Goal: Information Seeking & Learning: Learn about a topic

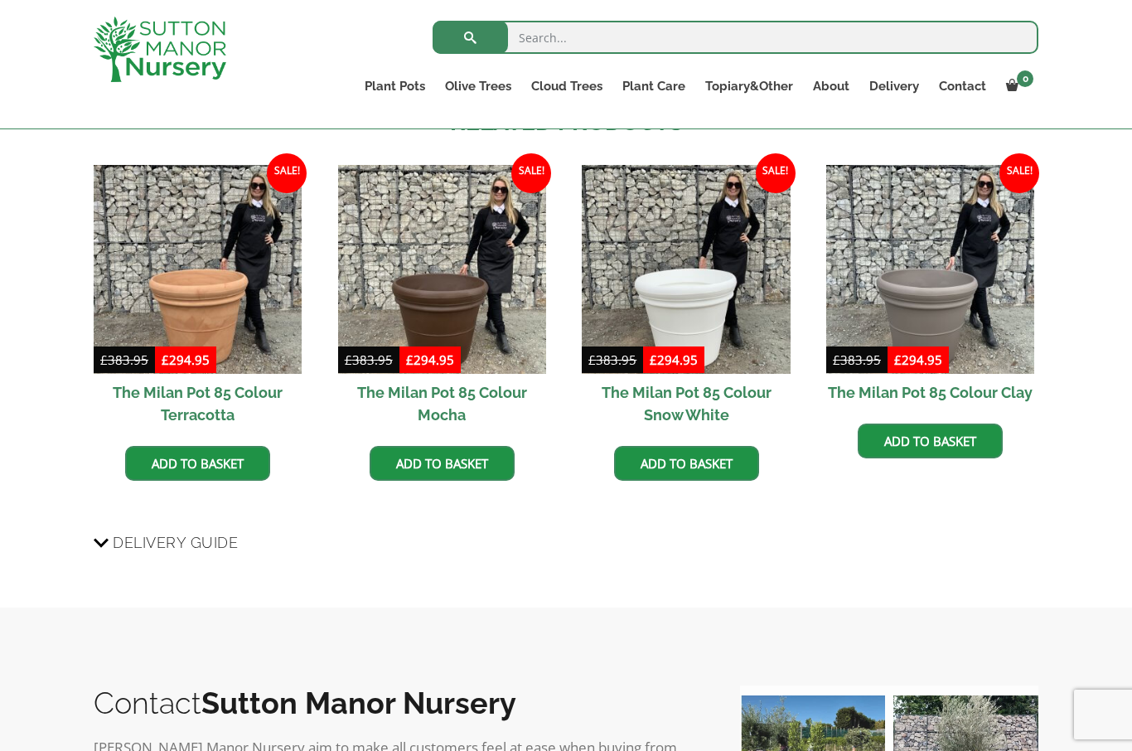
scroll to position [1031, 0]
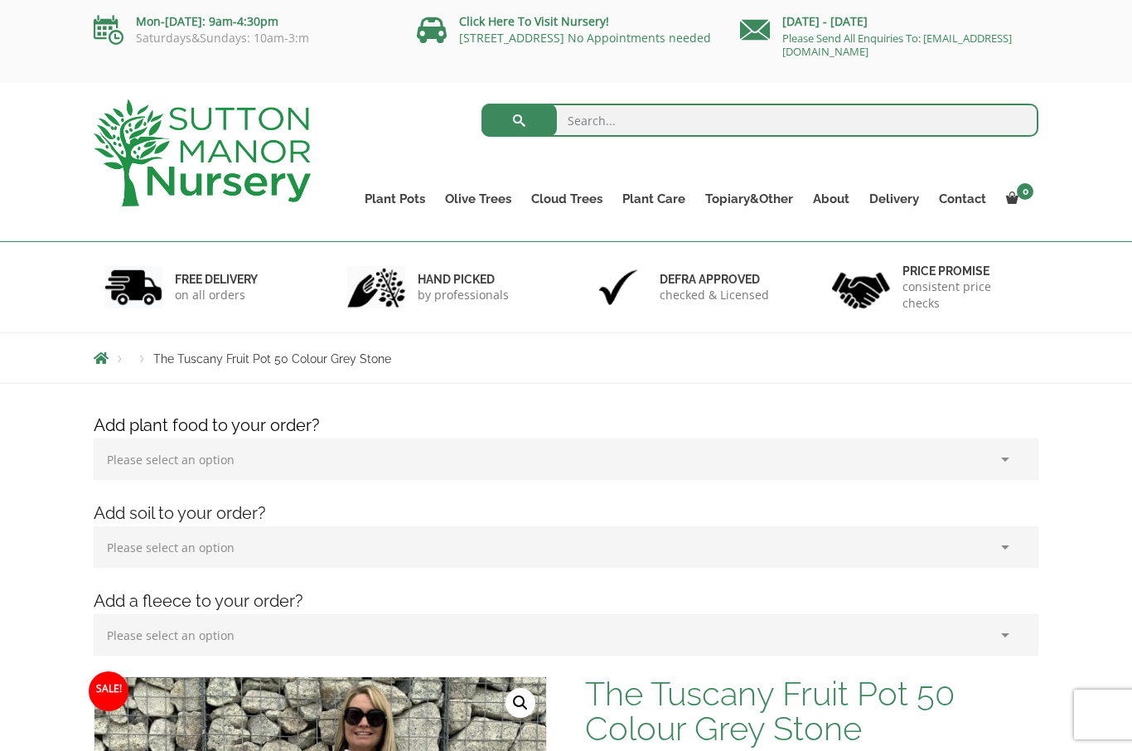
click at [665, 122] on input "search" at bounding box center [761, 120] width 558 height 33
type input "Planters"
click at [520, 122] on button "submit" at bounding box center [519, 120] width 75 height 33
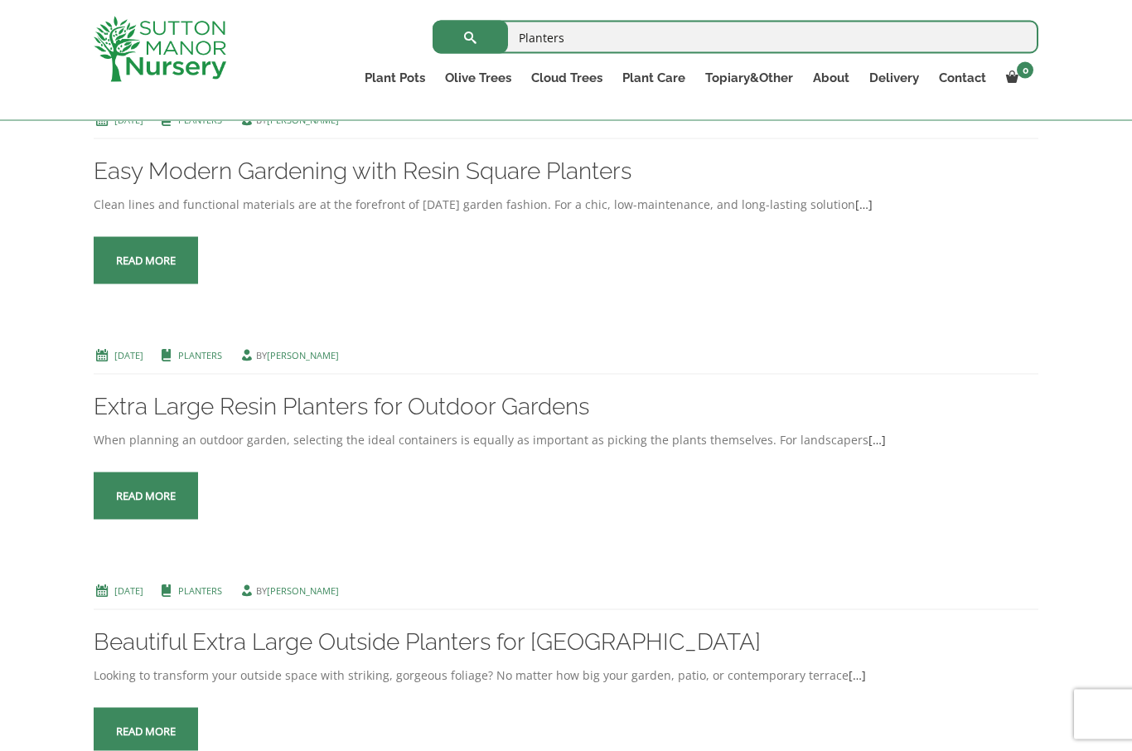
scroll to position [617, 0]
click at [146, 496] on span at bounding box center [146, 496] width 0 height 0
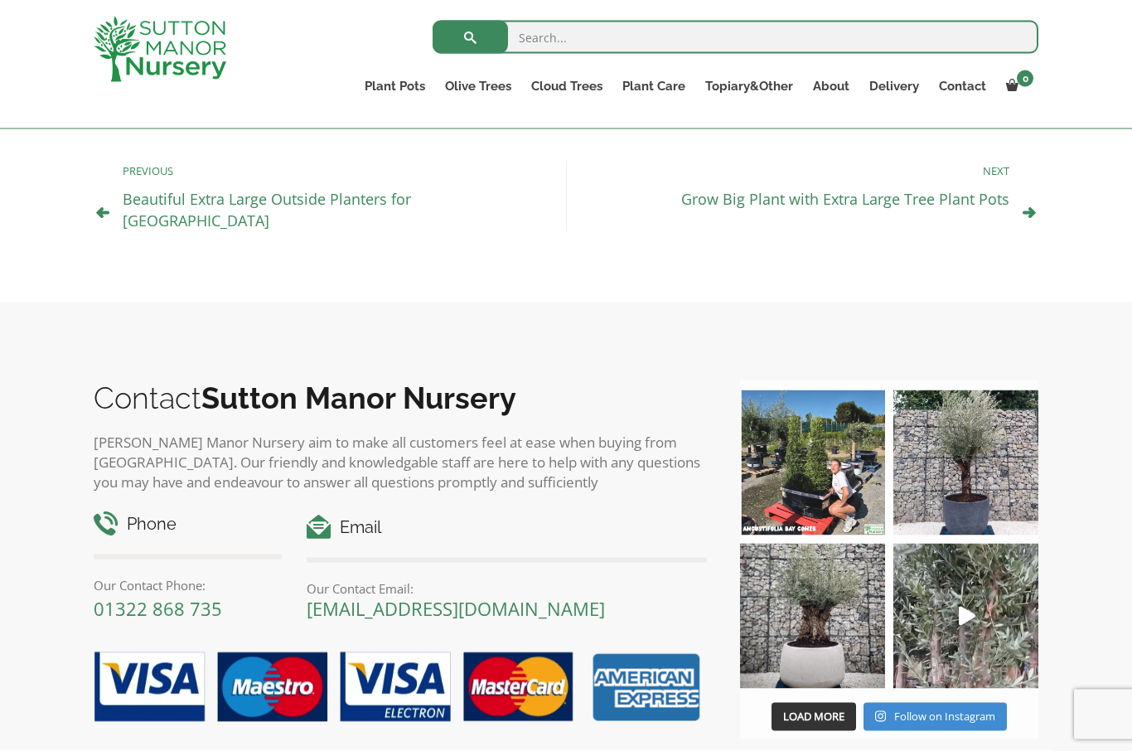
scroll to position [1334, 0]
click at [978, 487] on img at bounding box center [965, 462] width 145 height 145
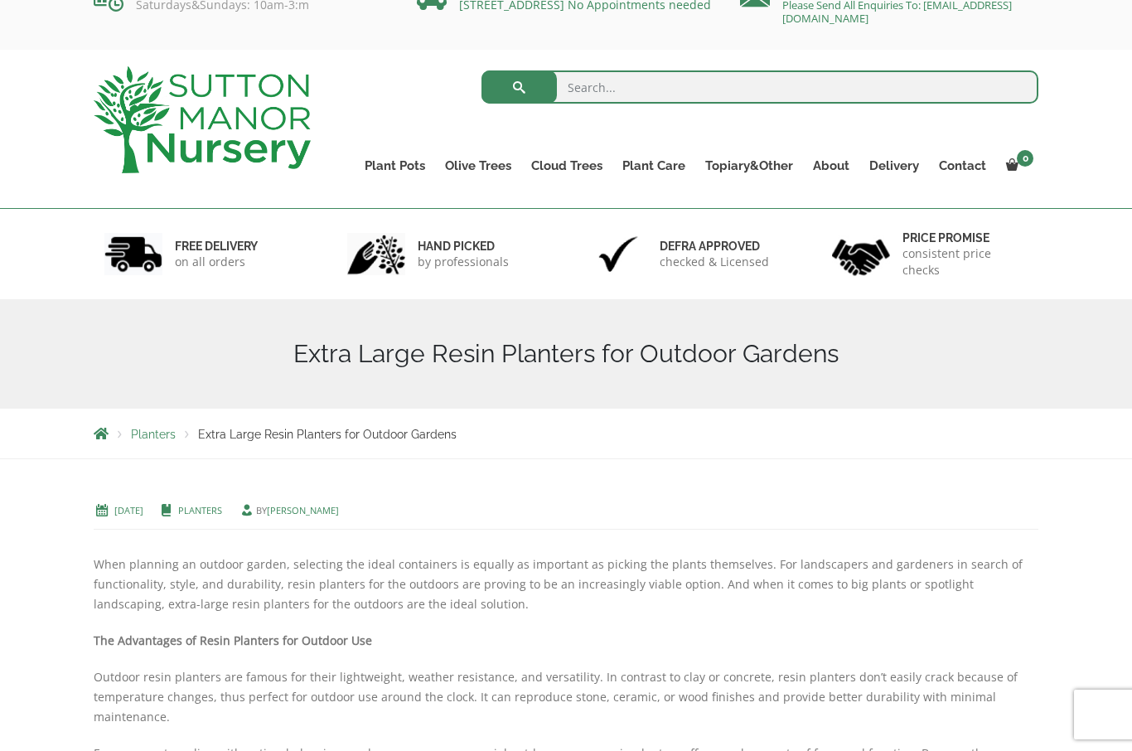
scroll to position [0, 0]
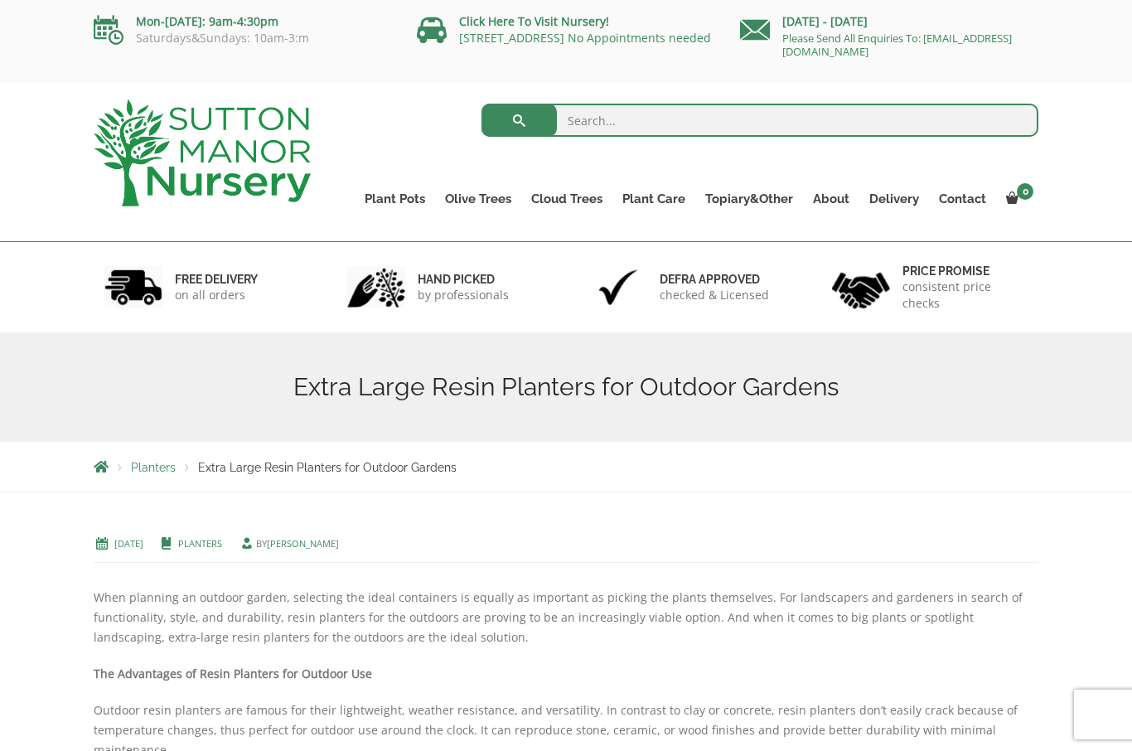
click at [152, 473] on span "Planters" at bounding box center [153, 467] width 45 height 13
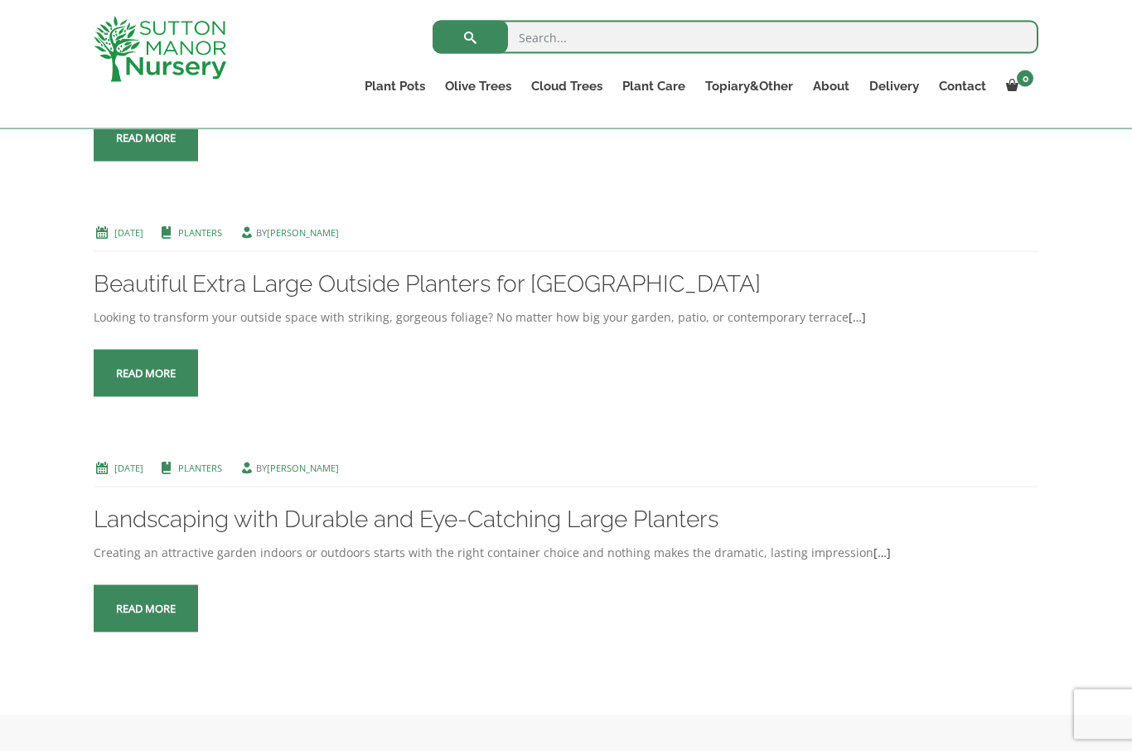
scroll to position [983, 0]
click at [146, 373] on span at bounding box center [146, 373] width 0 height 0
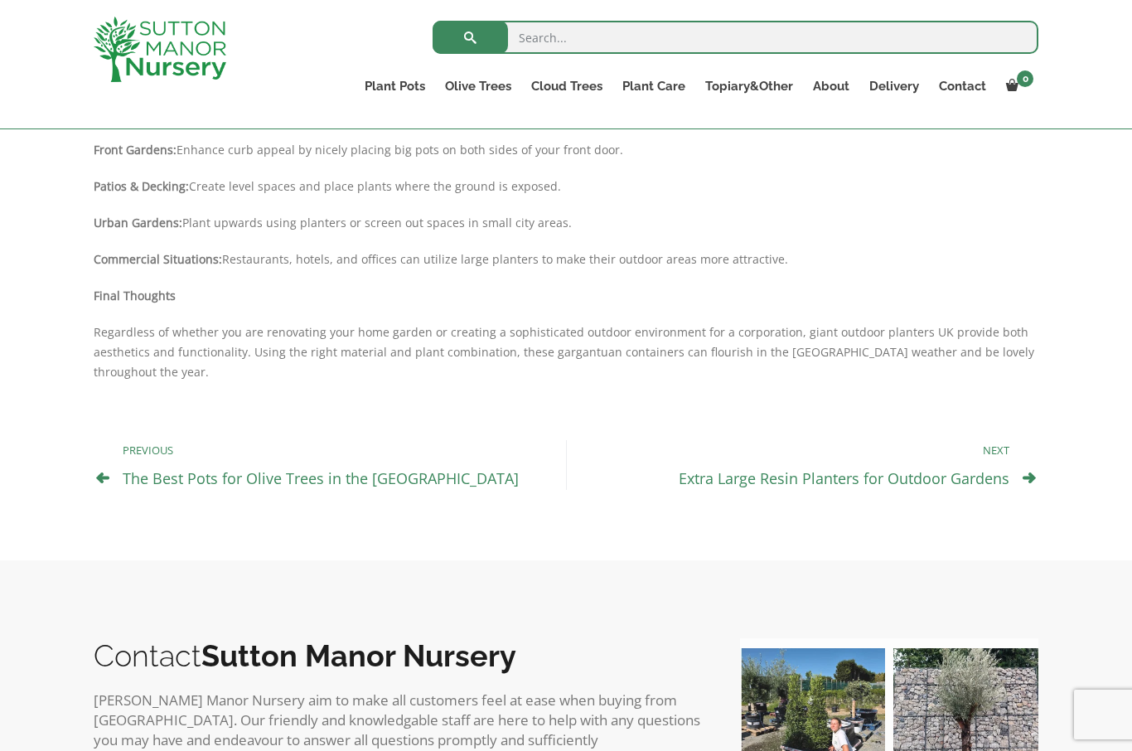
scroll to position [1248, 0]
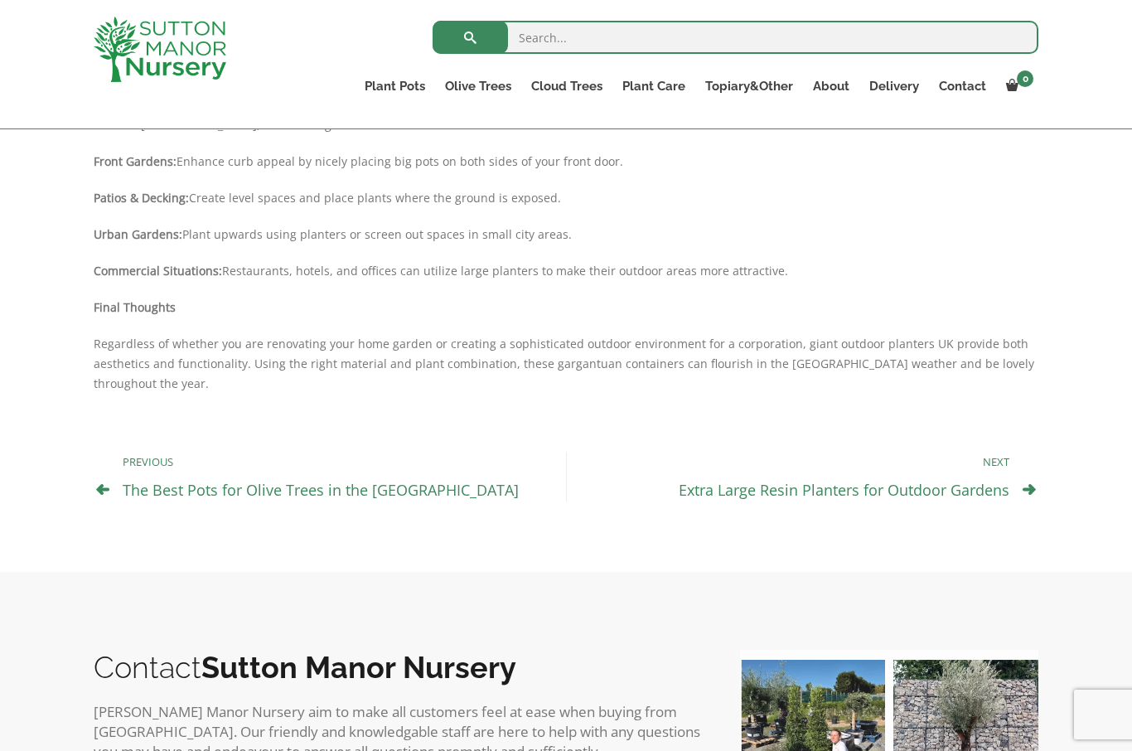
click at [919, 480] on link "Extra Large Resin Planters for Outdoor Gardens" at bounding box center [844, 490] width 331 height 20
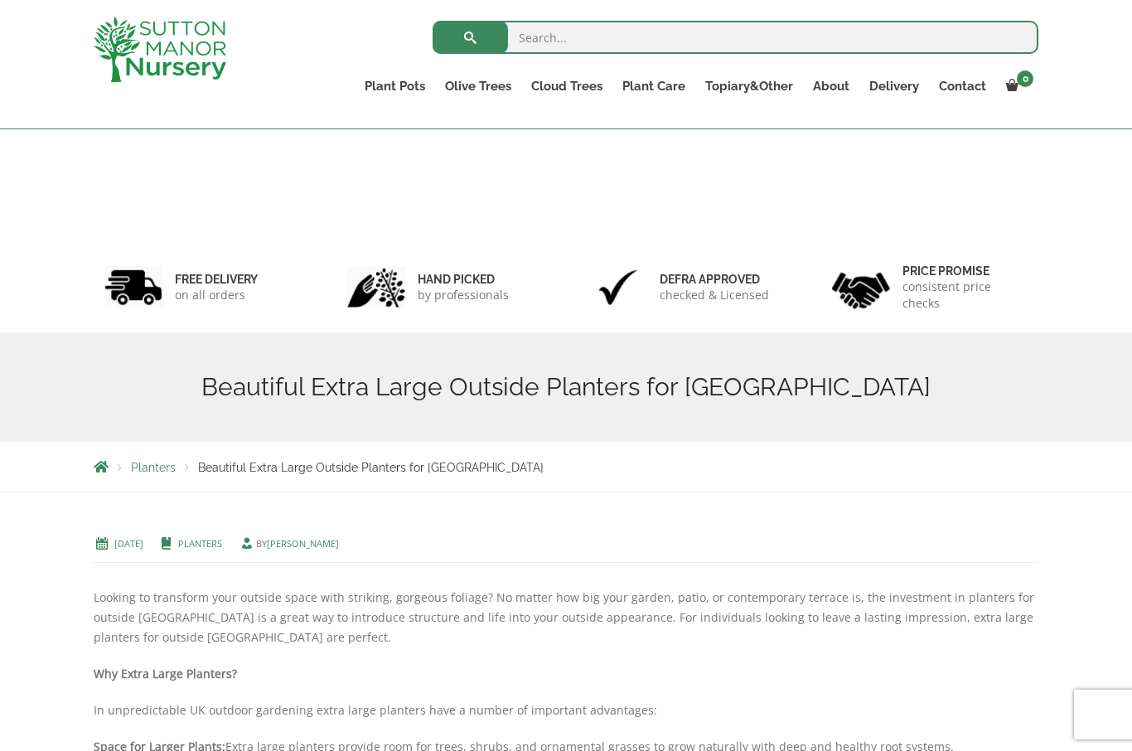
scroll to position [1306, 0]
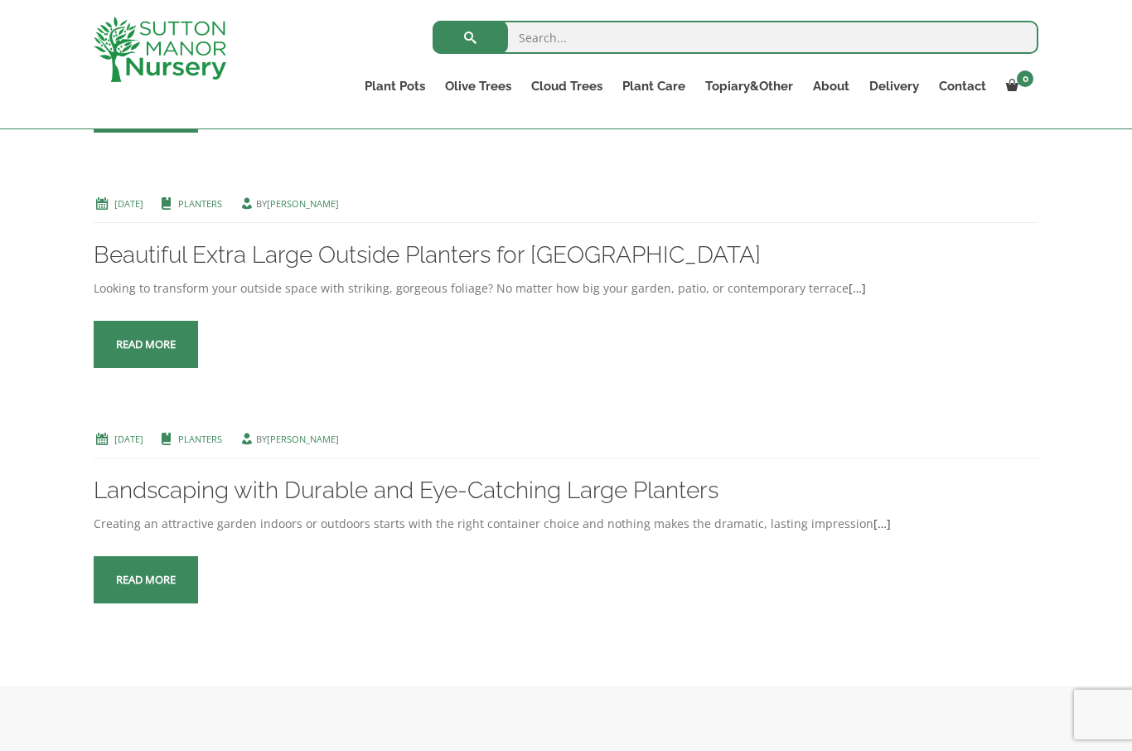
scroll to position [1041, 0]
